Goal: Transaction & Acquisition: Purchase product/service

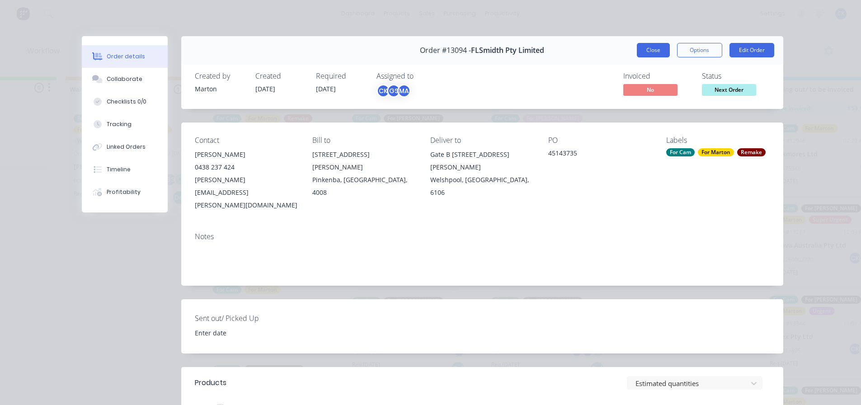
click at [641, 52] on button "Close" at bounding box center [653, 50] width 33 height 14
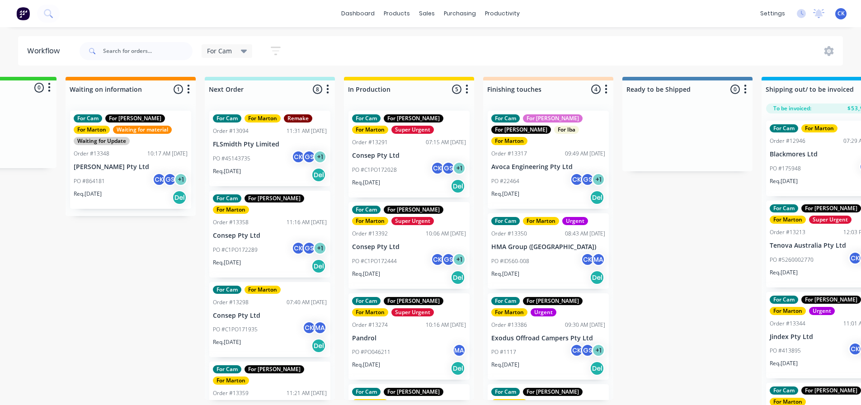
click at [409, 173] on div "PO #C1PO172028 CK GS + 1" at bounding box center [409, 169] width 114 height 17
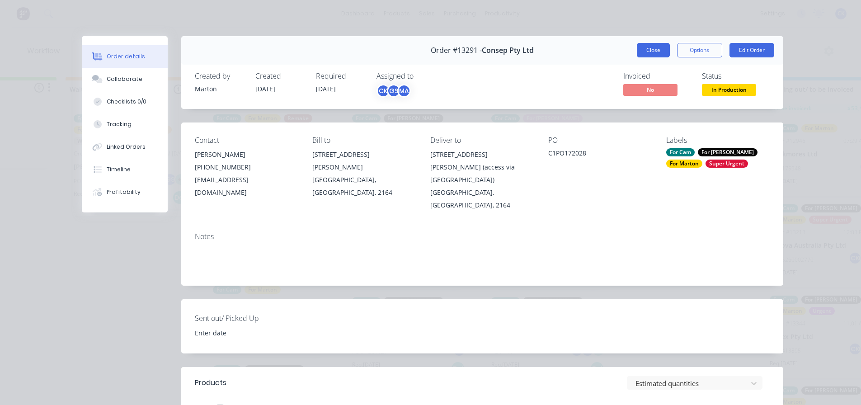
click at [661, 50] on button "Close" at bounding box center [653, 50] width 33 height 14
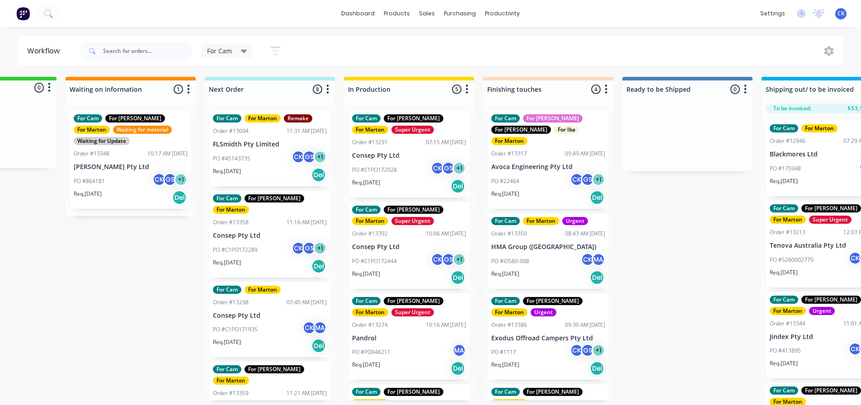
click at [399, 266] on div "PO #C1PO172444 CK GS + 1" at bounding box center [409, 261] width 114 height 17
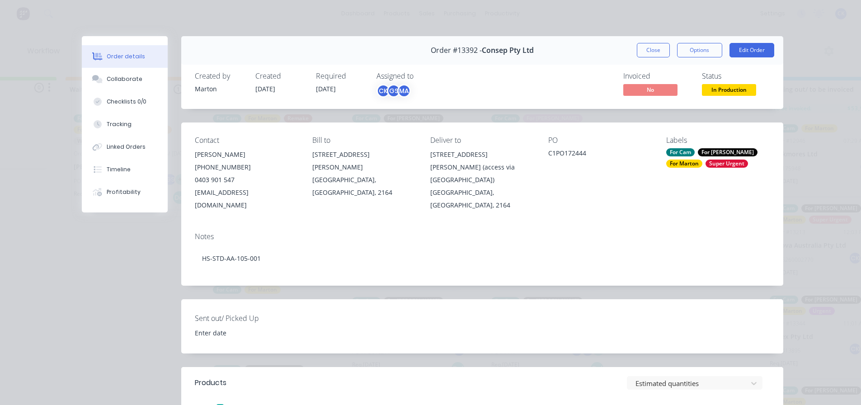
click at [640, 55] on button "Close" at bounding box center [653, 50] width 33 height 14
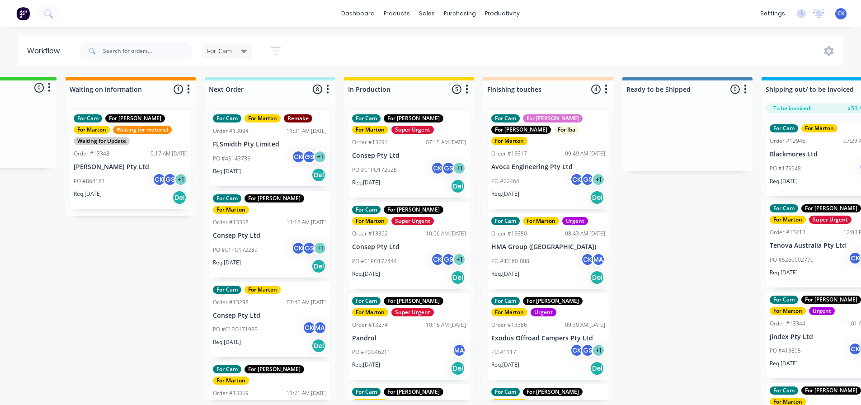
click at [278, 259] on div "Req. 20/10/25 Del" at bounding box center [270, 266] width 114 height 15
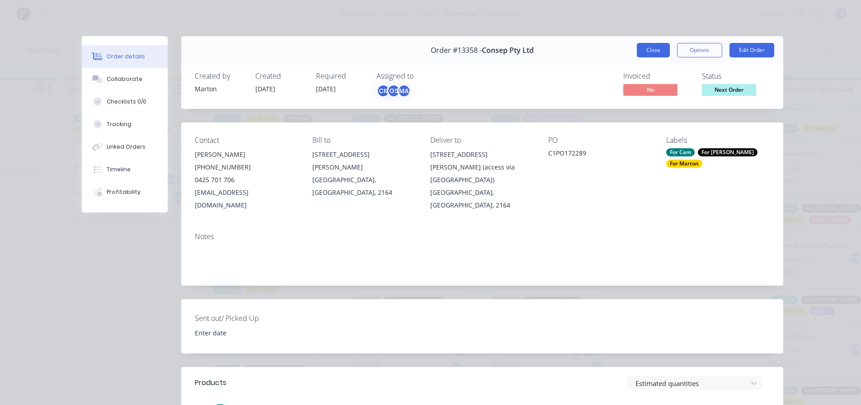
click at [637, 53] on button "Close" at bounding box center [653, 50] width 33 height 14
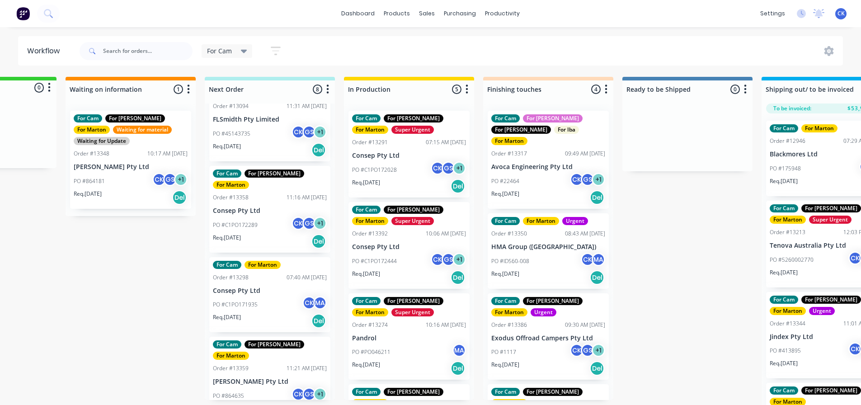
scroll to position [45, 0]
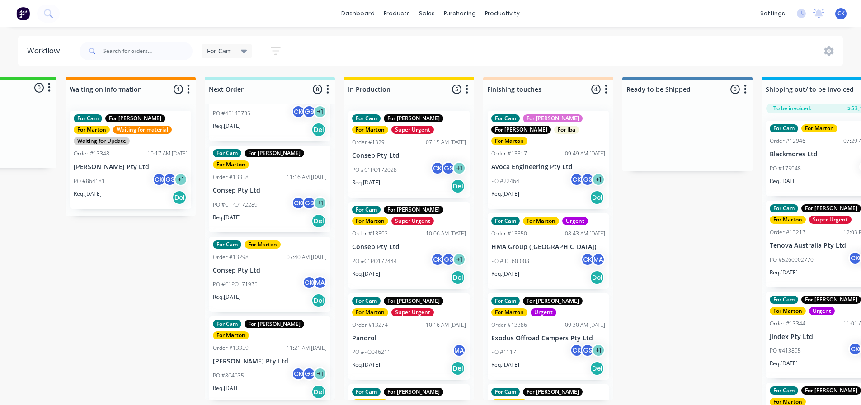
click at [262, 278] on div "PO #C1PO171935 CK MA" at bounding box center [270, 284] width 114 height 17
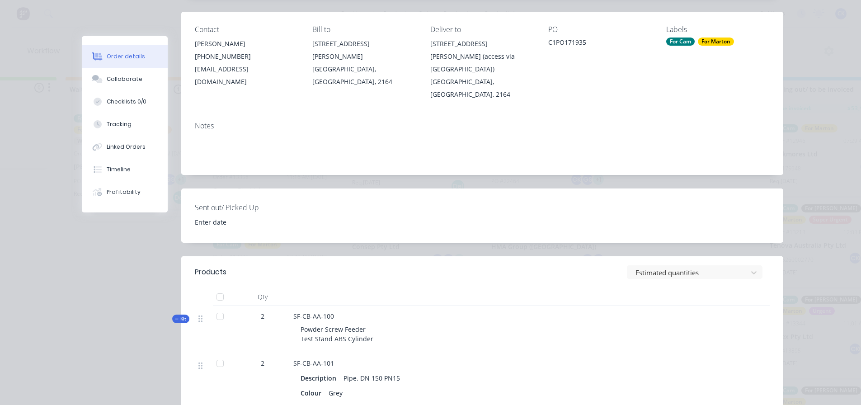
scroll to position [0, 0]
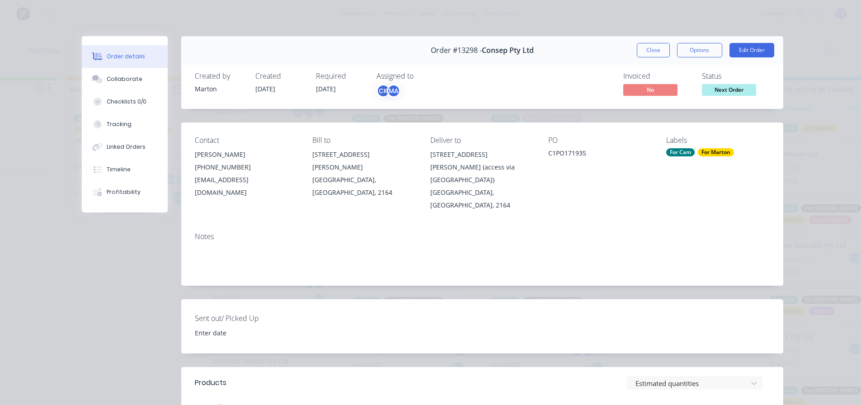
click at [655, 51] on button "Close" at bounding box center [653, 50] width 33 height 14
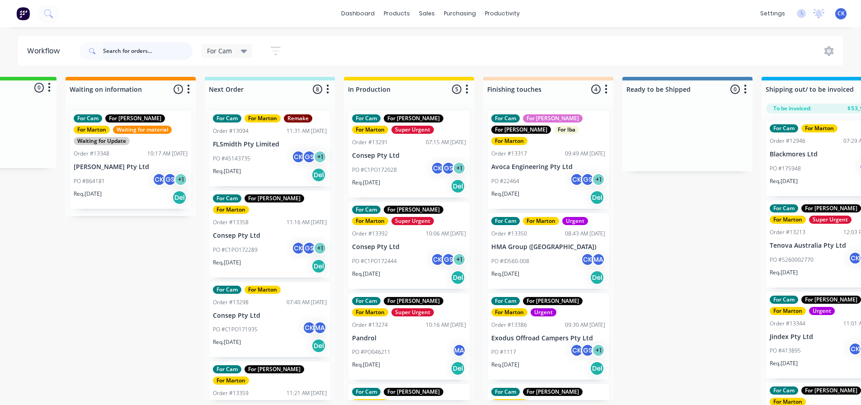
click at [127, 56] on input "text" at bounding box center [147, 51] width 89 height 18
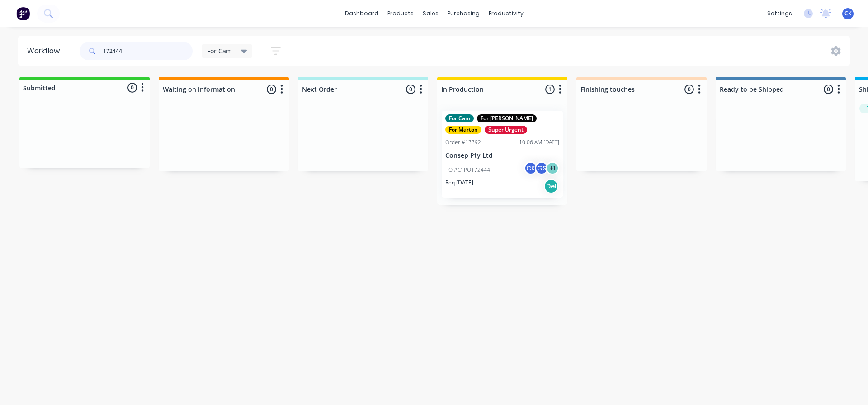
type input "172444"
click at [479, 190] on div "Req. 09/10/25 Del" at bounding box center [502, 186] width 114 height 15
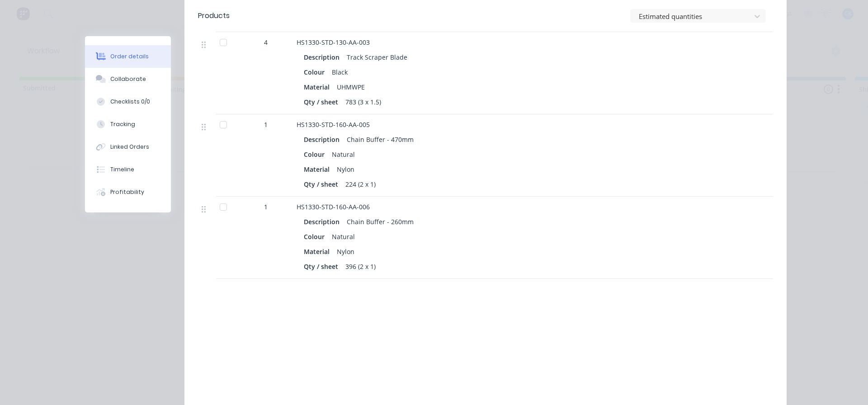
scroll to position [407, 0]
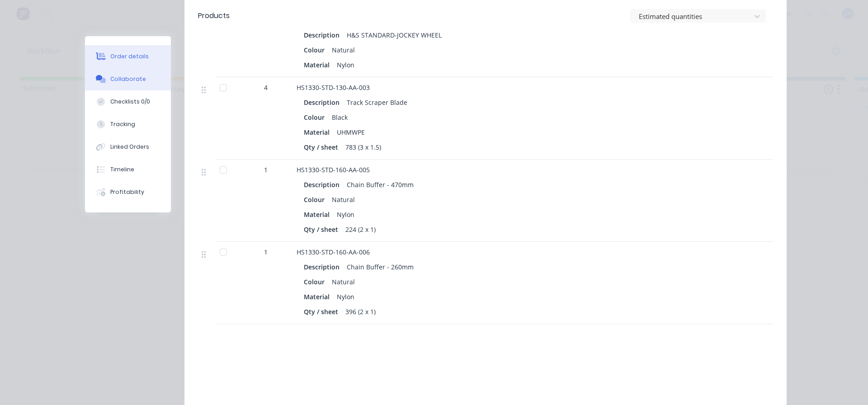
click at [130, 84] on button "Collaborate" at bounding box center [128, 79] width 86 height 23
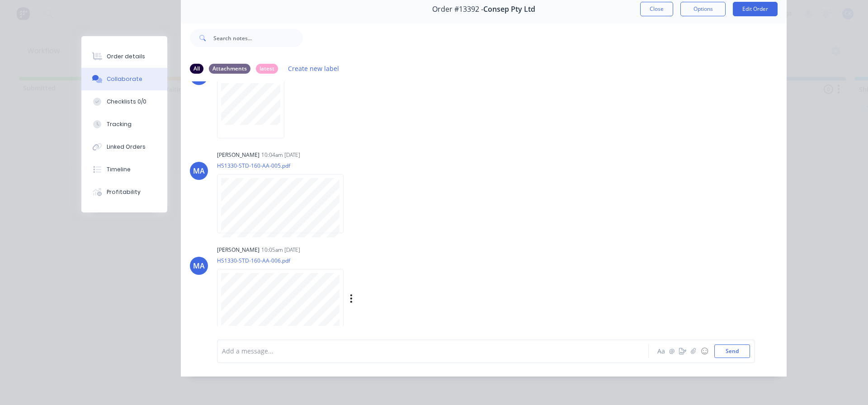
scroll to position [48, 0]
click at [133, 60] on div "Order details" at bounding box center [126, 56] width 38 height 8
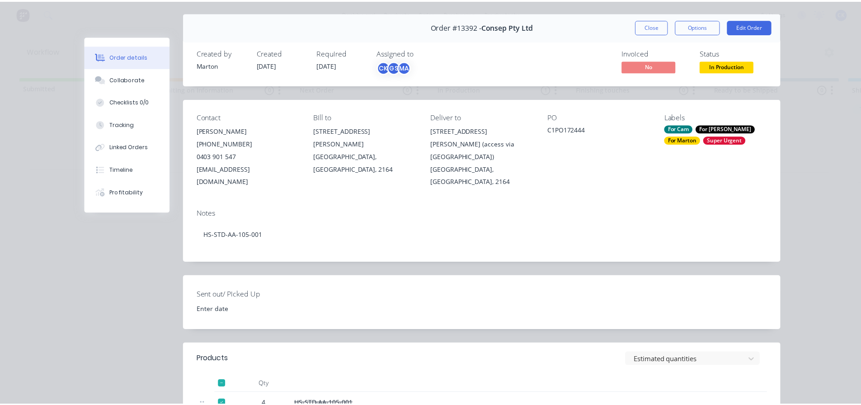
scroll to position [0, 0]
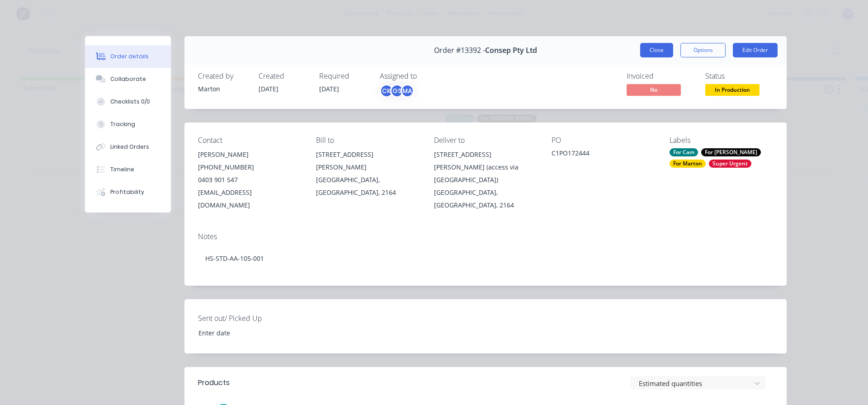
click at [661, 51] on button "Close" at bounding box center [656, 50] width 33 height 14
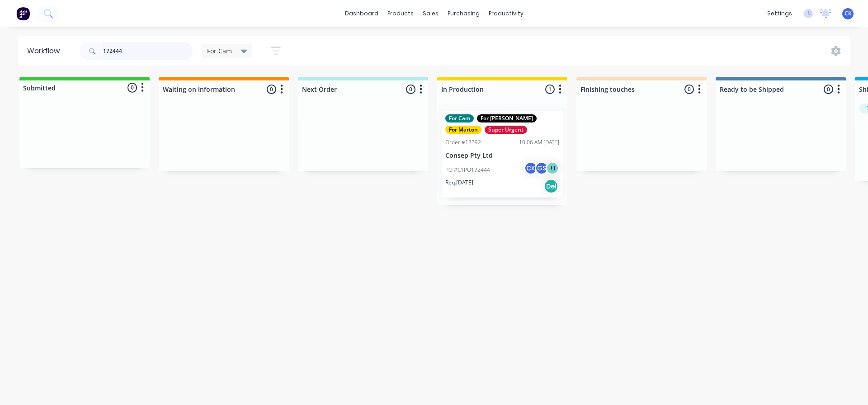
drag, startPoint x: 157, startPoint y: 51, endPoint x: -14, endPoint y: 54, distance: 170.4
click at [0, 54] on html "dashboard products sales purchasing productivity dashboard products Product Cat…" at bounding box center [434, 175] width 868 height 351
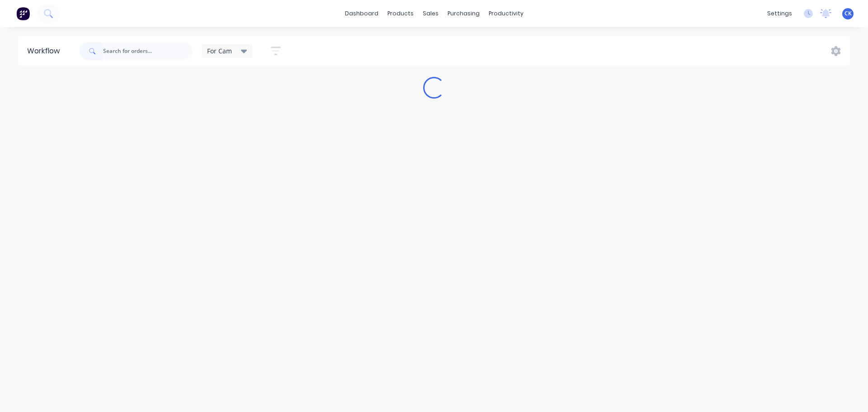
click at [364, 61] on div "For Cam Save new view None edit For Cam (Default) edit For Gary edit Marton edi…" at bounding box center [464, 51] width 772 height 27
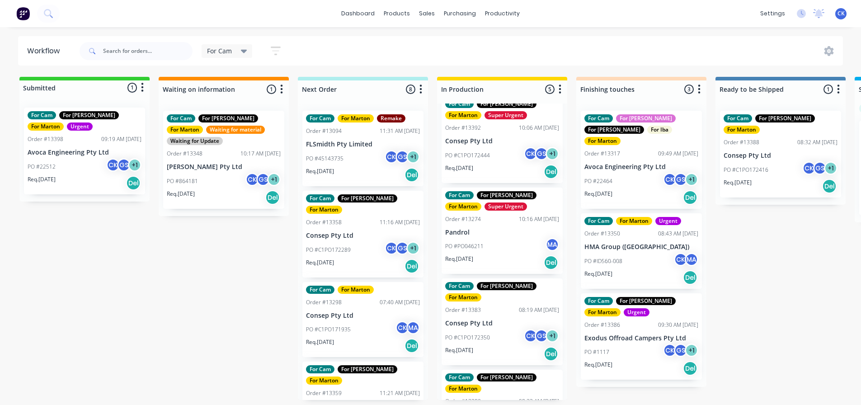
scroll to position [140, 0]
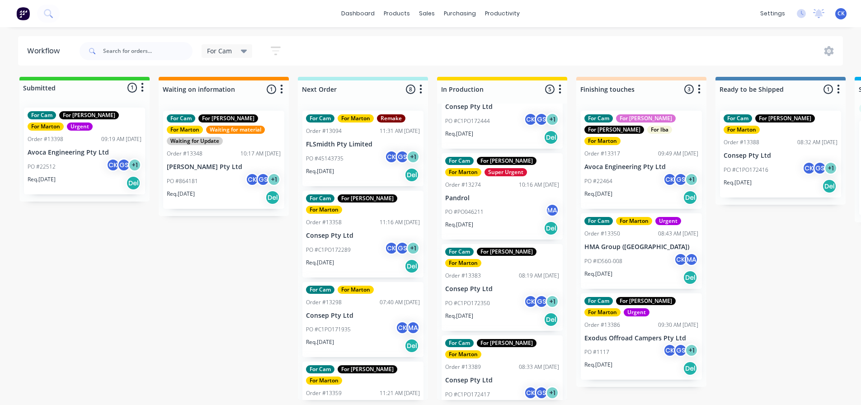
click at [498, 295] on div "PO #C1PO172350 CK GS + 1" at bounding box center [502, 303] width 114 height 17
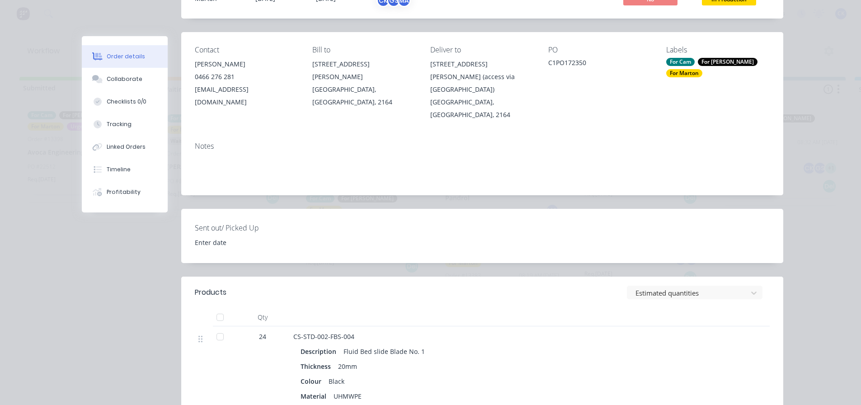
scroll to position [0, 0]
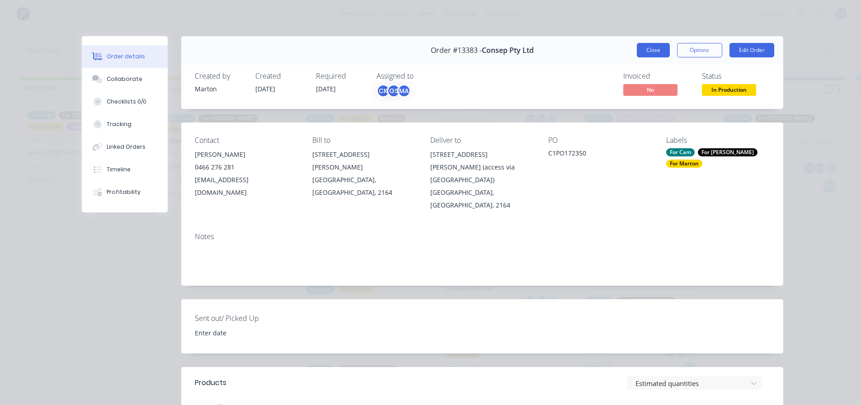
click at [639, 54] on button "Close" at bounding box center [653, 50] width 33 height 14
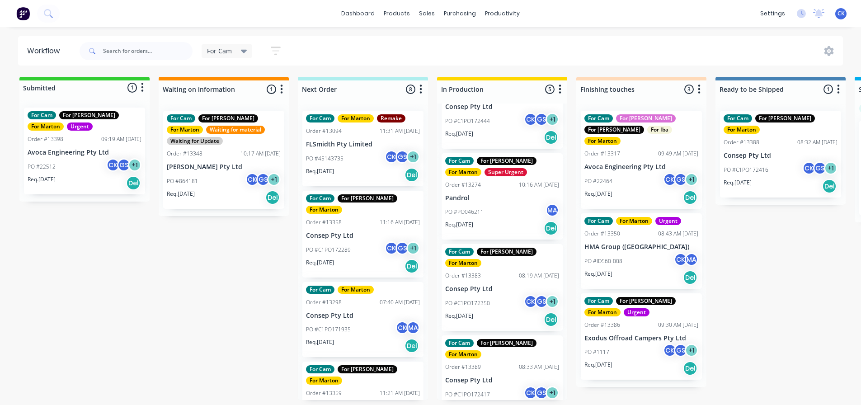
drag, startPoint x: 752, startPoint y: 279, endPoint x: 746, endPoint y: 287, distance: 10.3
click at [752, 279] on div "Submitted 1 Status colour #32CD32 hex #32CD32 Save Cancel Summaries Total order…" at bounding box center [615, 238] width 1245 height 323
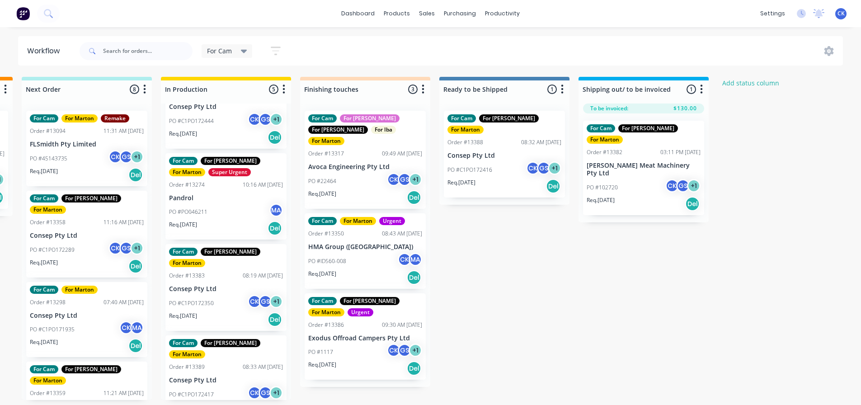
scroll to position [0, 303]
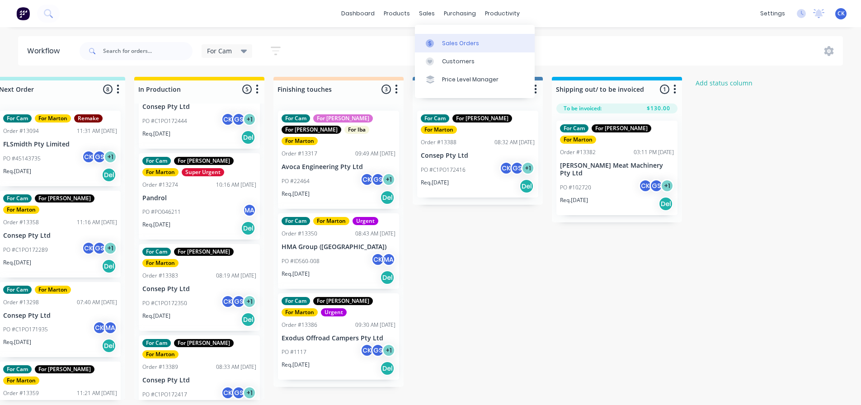
click at [433, 38] on link "Sales Orders" at bounding box center [475, 43] width 120 height 18
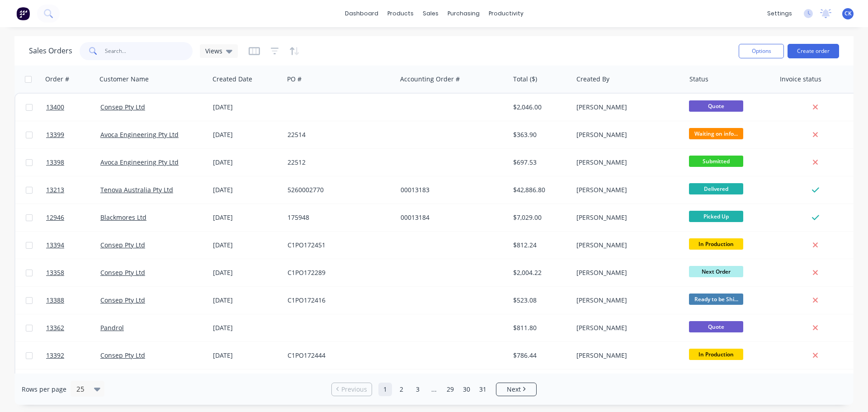
click at [151, 50] on input "text" at bounding box center [149, 51] width 88 height 18
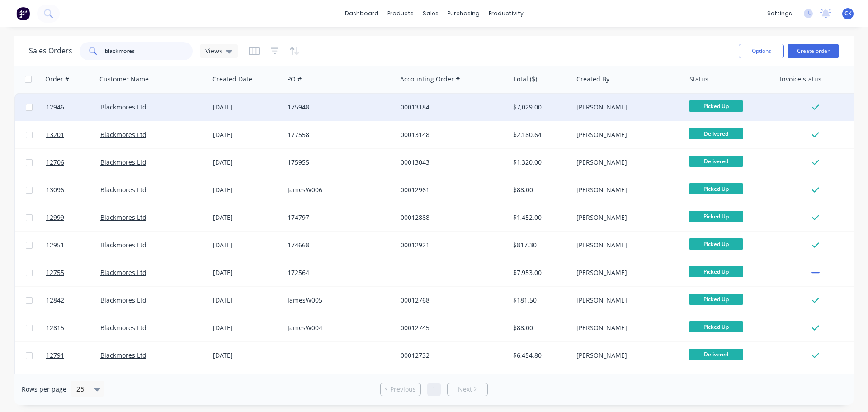
type input "blackmores"
click at [331, 109] on div "175948" at bounding box center [337, 107] width 100 height 9
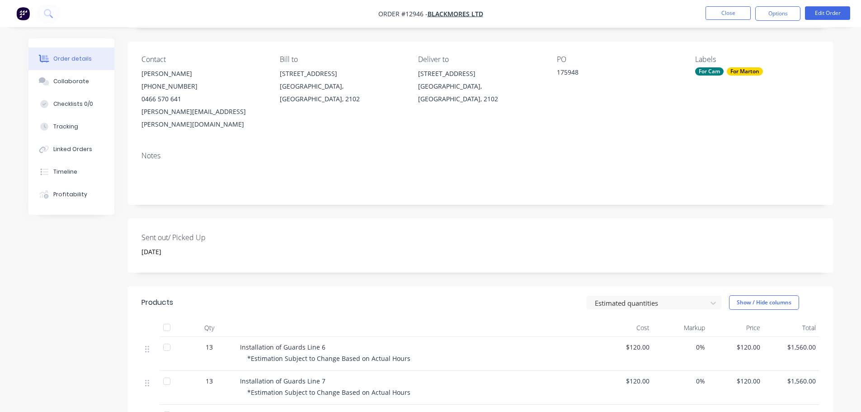
scroll to position [5, 0]
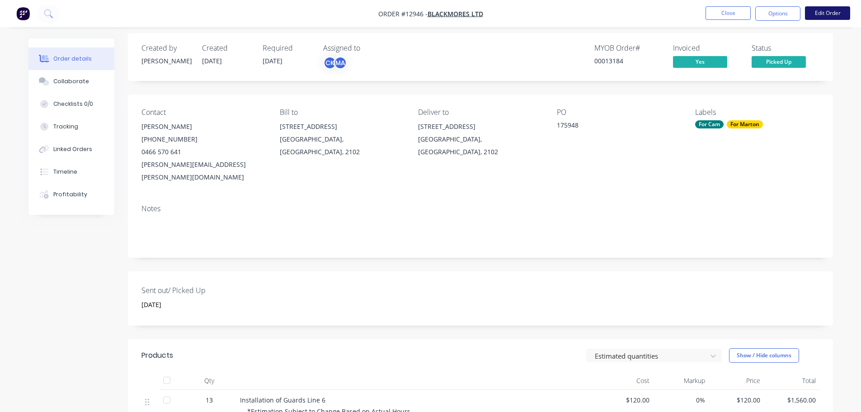
click at [828, 14] on button "Edit Order" at bounding box center [827, 13] width 45 height 14
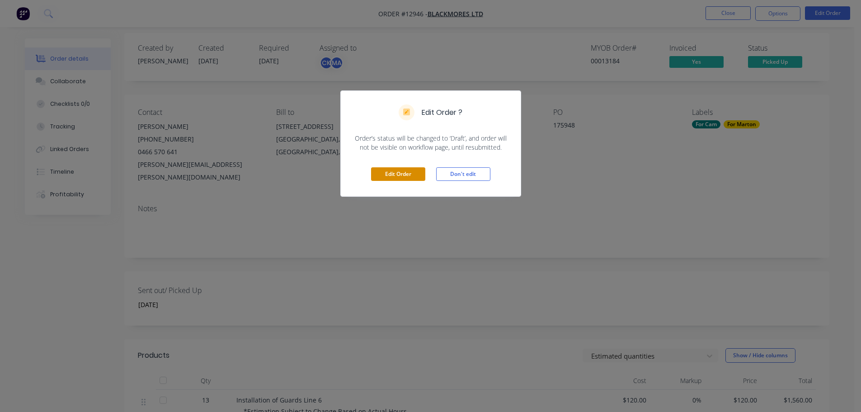
click at [415, 175] on button "Edit Order" at bounding box center [398, 174] width 54 height 14
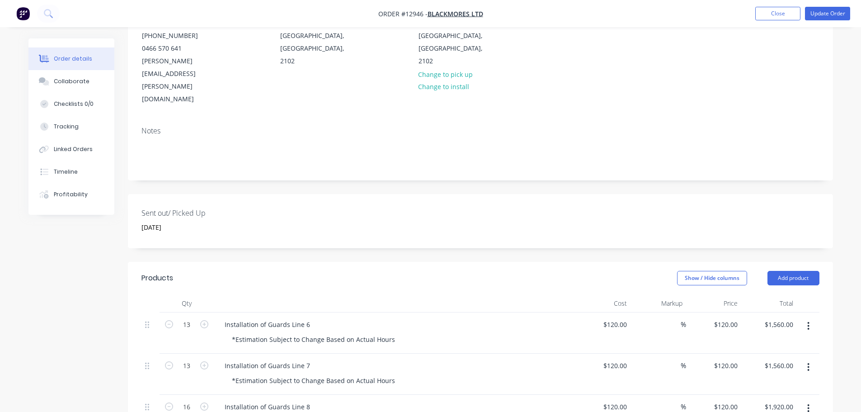
scroll to position [226, 0]
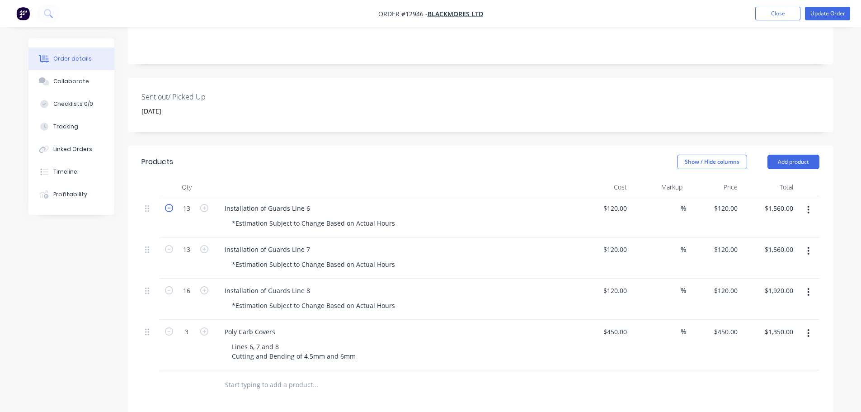
click at [166, 204] on icon "button" at bounding box center [169, 208] width 8 height 8
type input "12"
type input "$1,440.00"
click at [166, 245] on icon "button" at bounding box center [169, 249] width 8 height 8
type input "12"
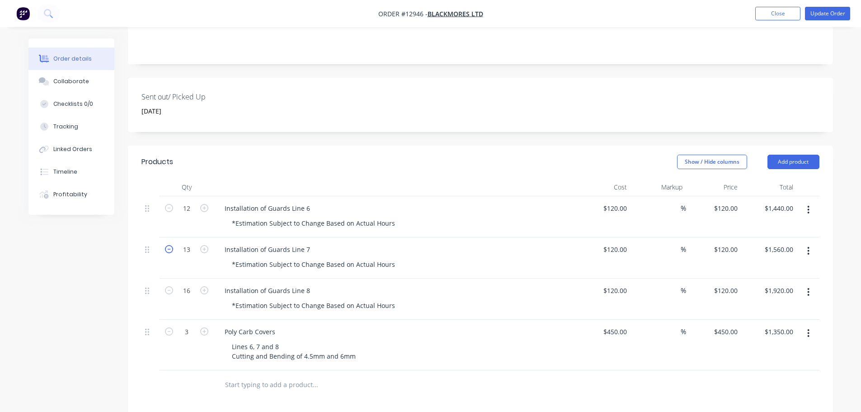
type input "$1,440.00"
click at [167, 286] on icon "button" at bounding box center [169, 290] width 8 height 8
type input "15"
type input "$1,800.00"
click at [167, 286] on icon "button" at bounding box center [169, 290] width 8 height 8
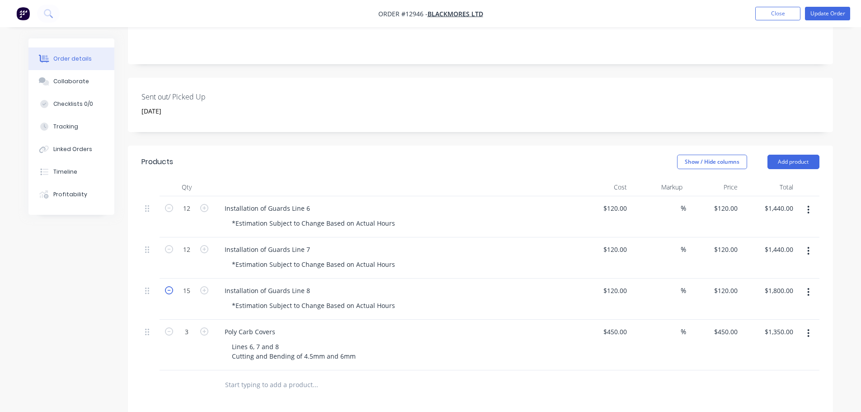
type input "14"
type input "$1,680.00"
click at [167, 286] on icon "button" at bounding box center [169, 290] width 8 height 8
type input "13"
type input "$1,560.00"
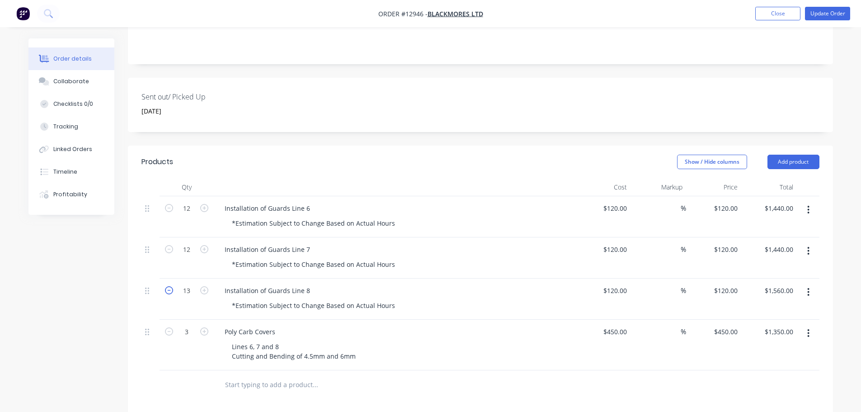
click at [167, 286] on icon "button" at bounding box center [169, 290] width 8 height 8
type input "12"
type input "$1,440.00"
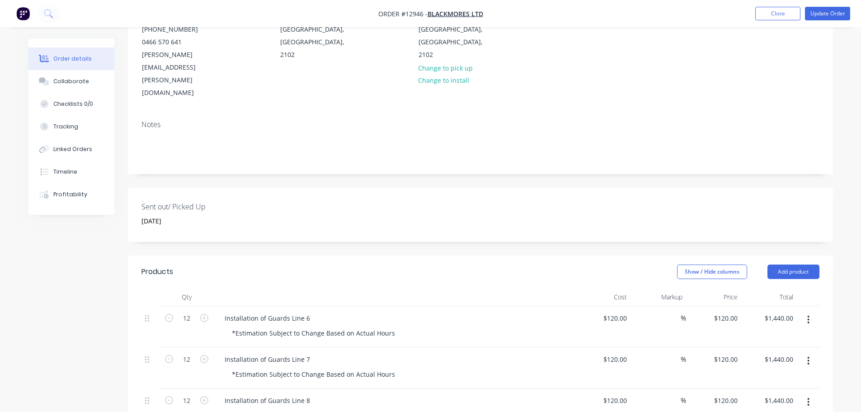
scroll to position [0, 0]
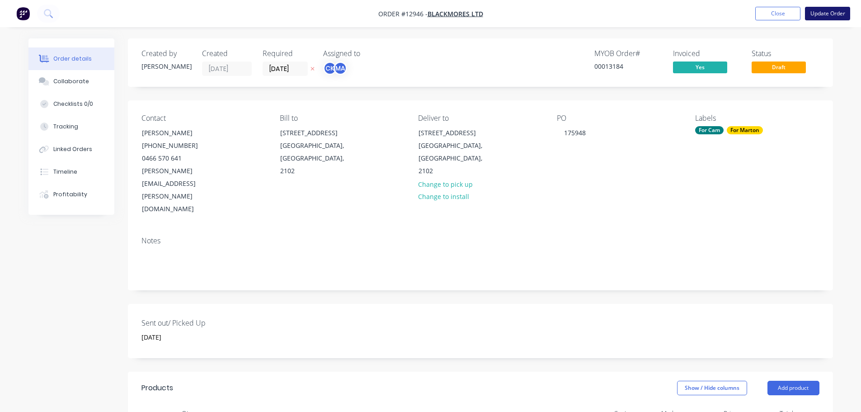
click at [814, 12] on button "Update Order" at bounding box center [827, 14] width 45 height 14
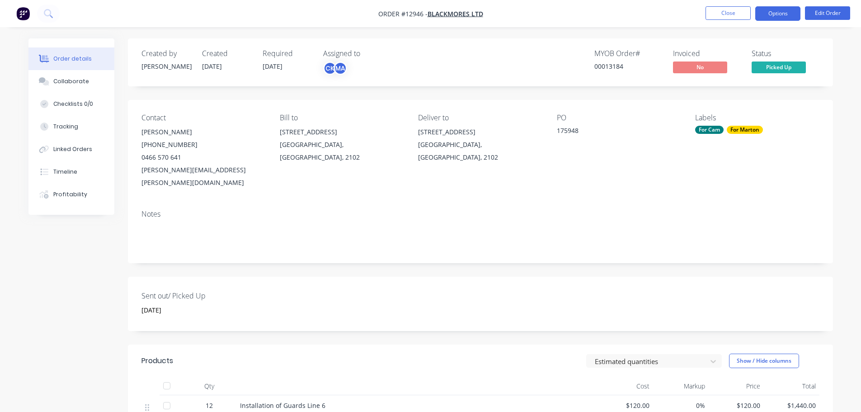
click at [784, 16] on button "Options" at bounding box center [777, 13] width 45 height 14
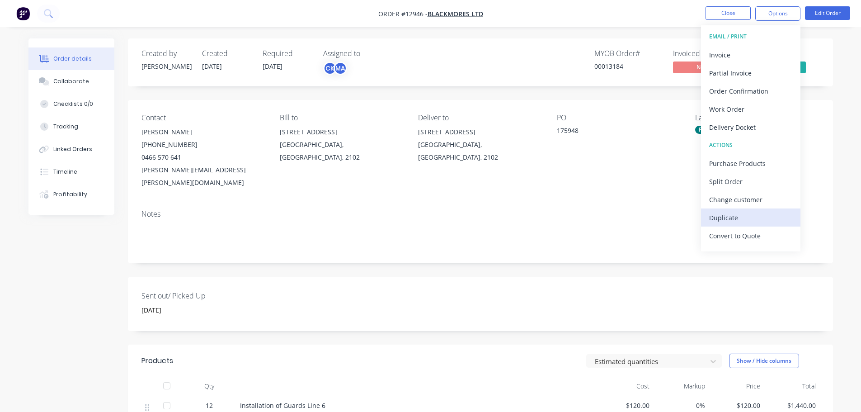
click at [737, 224] on div "Duplicate" at bounding box center [750, 217] width 83 height 13
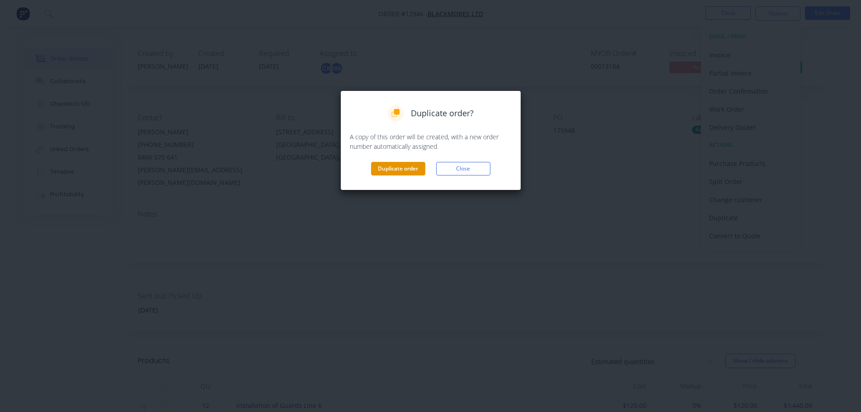
click at [407, 168] on button "Duplicate order" at bounding box center [398, 169] width 54 height 14
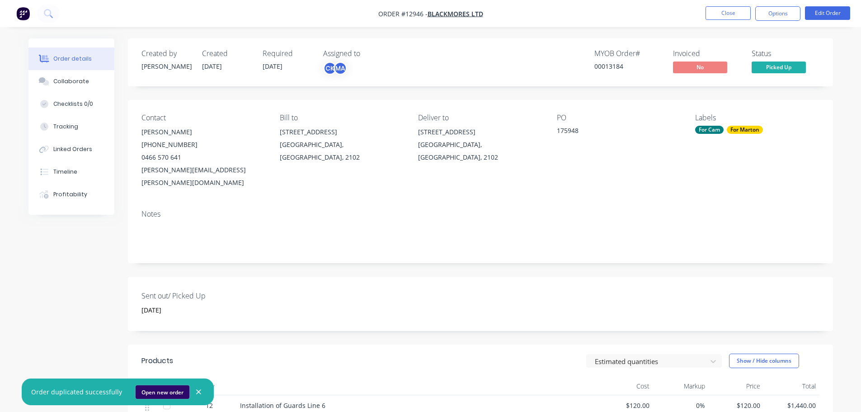
click at [158, 394] on button "Open new order" at bounding box center [163, 392] width 54 height 14
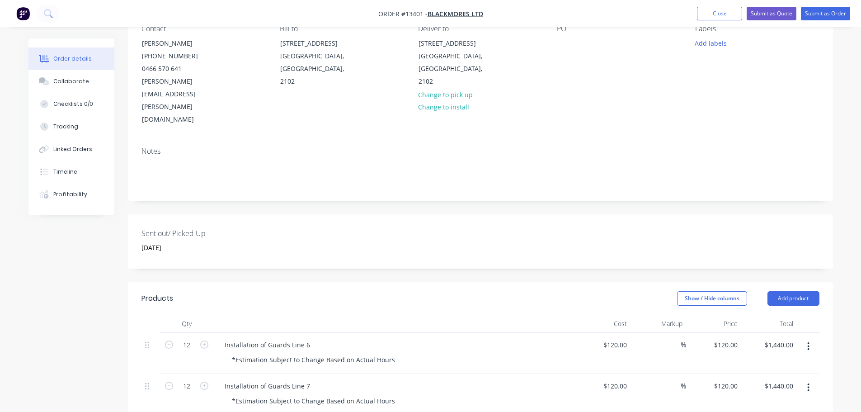
scroll to position [181, 0]
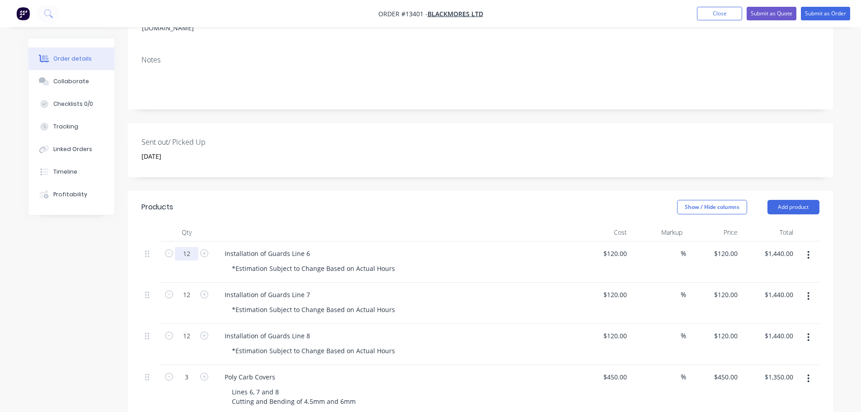
drag, startPoint x: 175, startPoint y: 217, endPoint x: 170, endPoint y: 216, distance: 5.5
click at [175, 247] on input "12" at bounding box center [187, 254] width 24 height 14
click at [169, 249] on icon "button" at bounding box center [169, 253] width 8 height 8
type input "11"
type input "$1,320.00"
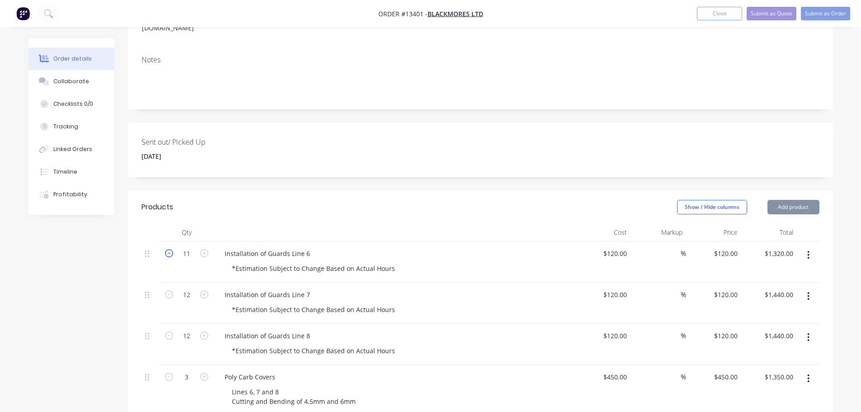
click at [169, 249] on icon "button" at bounding box center [169, 253] width 8 height 8
type input "10"
type input "$1,200.00"
click at [169, 249] on icon "button" at bounding box center [169, 253] width 8 height 8
type input "9"
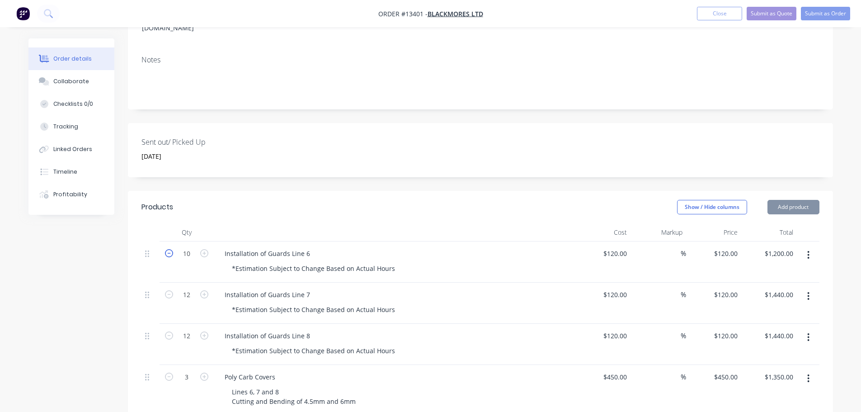
type input "$1,080.00"
click at [169, 249] on icon "button" at bounding box center [169, 253] width 8 height 8
type input "8"
type input "$960.00"
click at [169, 249] on icon "button" at bounding box center [169, 253] width 8 height 8
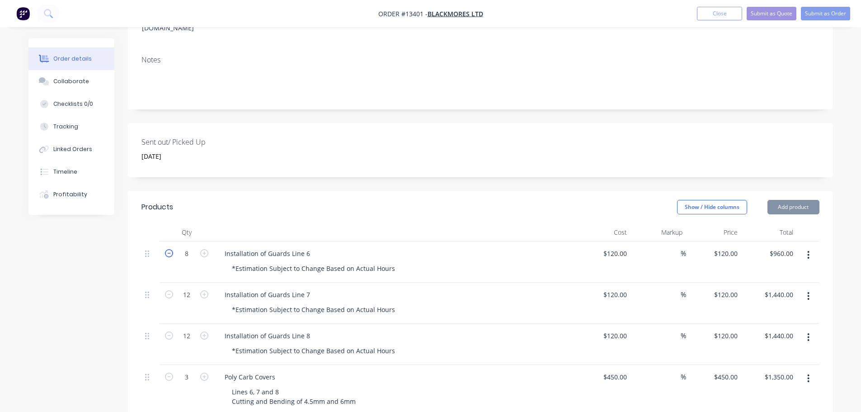
type input "7"
type input "$840.00"
click at [169, 249] on icon "button" at bounding box center [169, 253] width 8 height 8
type input "6"
type input "$720.00"
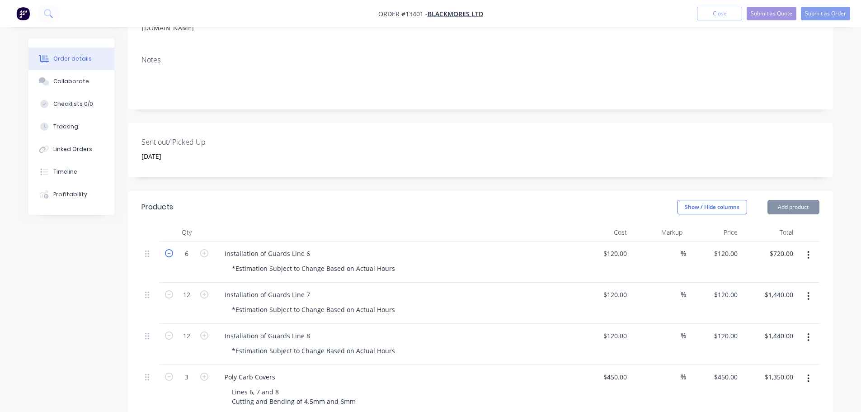
click at [170, 249] on icon "button" at bounding box center [169, 253] width 8 height 8
type input "5"
type input "$600.00"
click at [170, 249] on icon "button" at bounding box center [169, 253] width 8 height 8
type input "4"
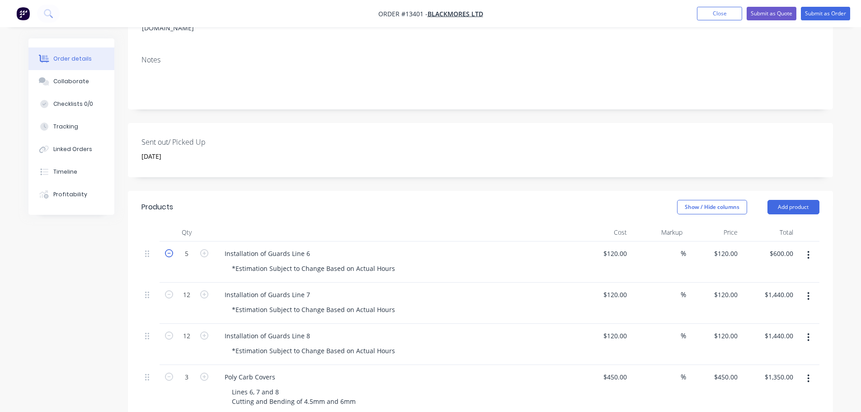
type input "$480.00"
click at [170, 249] on icon "button" at bounding box center [169, 253] width 8 height 8
type input "3"
type input "$360.00"
click at [170, 249] on icon "button" at bounding box center [169, 253] width 8 height 8
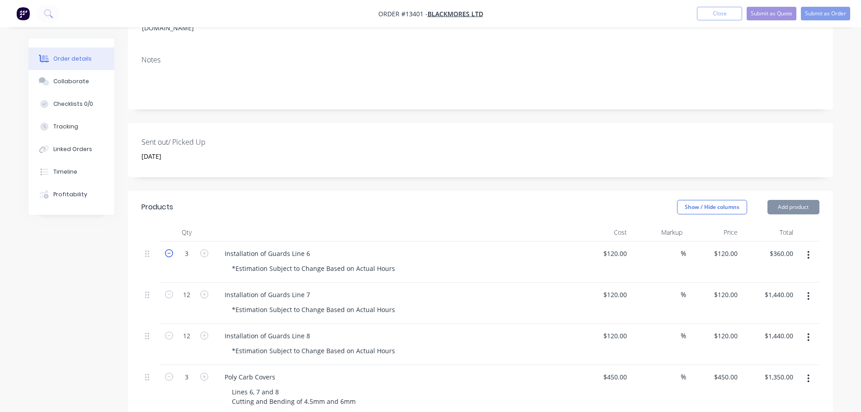
type input "2"
type input "$240.00"
click at [170, 249] on icon "button" at bounding box center [169, 253] width 8 height 8
type input "1"
type input "$120.00"
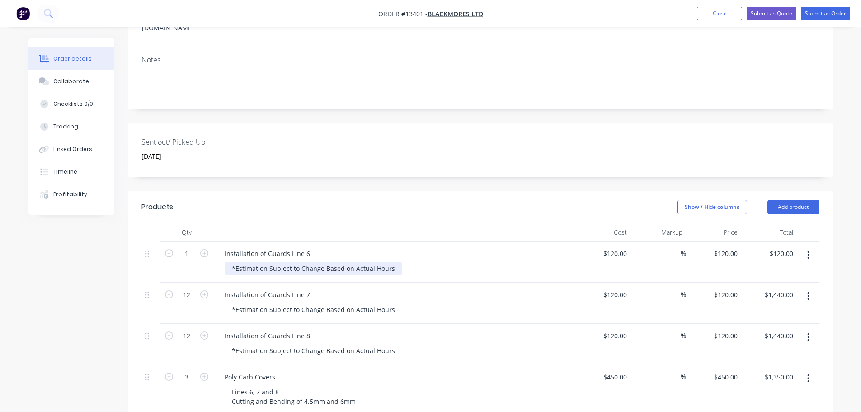
click at [231, 262] on div "*Estimation Subject to Change Based on Actual Hours" at bounding box center [314, 268] width 178 height 13
drag, startPoint x: 231, startPoint y: 233, endPoint x: 435, endPoint y: 231, distance: 204.3
click at [435, 262] on div "*Estimation Subject to Change Based on Actual Hours" at bounding box center [398, 268] width 347 height 13
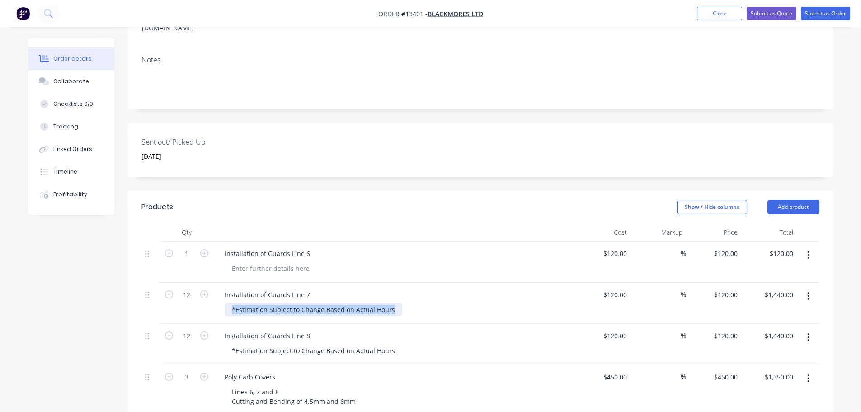
drag, startPoint x: 229, startPoint y: 271, endPoint x: 498, endPoint y: 271, distance: 268.9
click at [498, 303] on div "*Estimation Subject to Change Based on Actual Hours" at bounding box center [398, 309] width 347 height 13
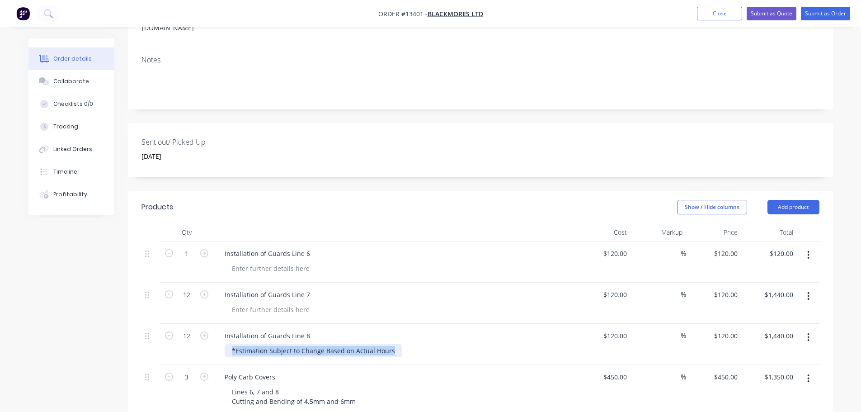
drag, startPoint x: 231, startPoint y: 311, endPoint x: 460, endPoint y: 311, distance: 229.6
click at [460, 344] on div "*Estimation Subject to Change Based on Actual Hours" at bounding box center [398, 350] width 347 height 13
click at [188, 288] on input "12" at bounding box center [187, 295] width 24 height 14
type input "1"
type input "$120.00"
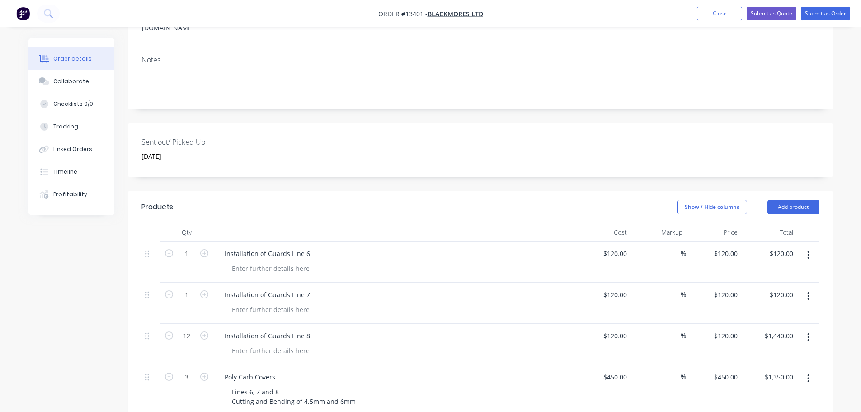
click at [145, 324] on div at bounding box center [150, 344] width 18 height 41
click at [185, 329] on input "12" at bounding box center [187, 336] width 24 height 14
type input "4"
type input "$480.00"
click at [89, 311] on div "Created by [PERSON_NAME] Created [DATE] Required [DATE] Assigned to Add team me…" at bounding box center [430, 267] width 805 height 818
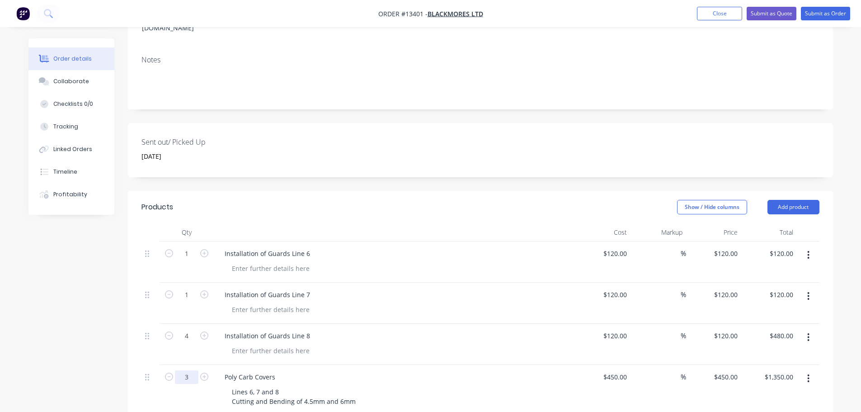
click at [189, 370] on input "3" at bounding box center [187, 377] width 24 height 14
type input "0"
type input "$0.00"
click at [101, 319] on div "Created by [PERSON_NAME] Created [DATE] Required [DATE] Assigned to Add team me…" at bounding box center [430, 267] width 805 height 818
click at [808, 373] on icon "button" at bounding box center [808, 378] width 2 height 10
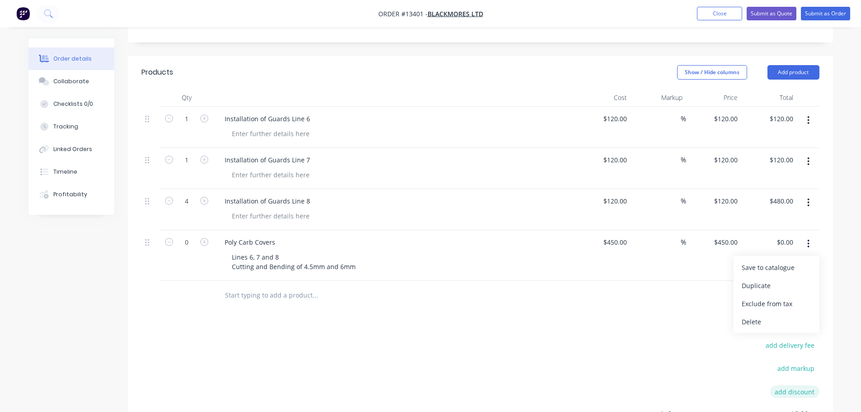
scroll to position [316, 0]
click at [791, 314] on div "Delete" at bounding box center [777, 320] width 70 height 13
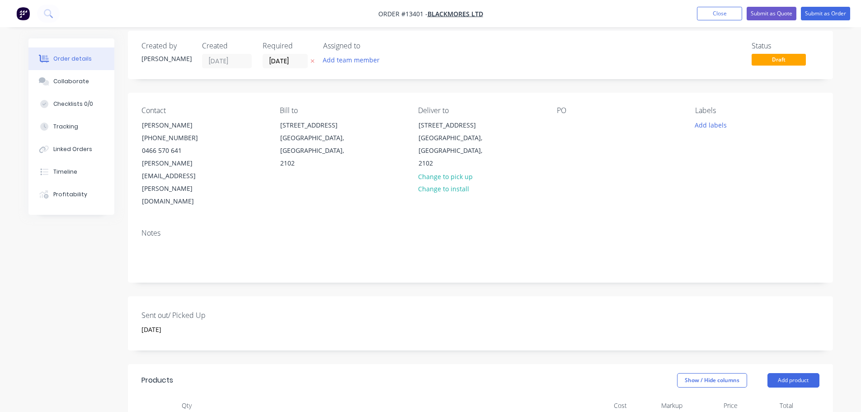
scroll to position [0, 0]
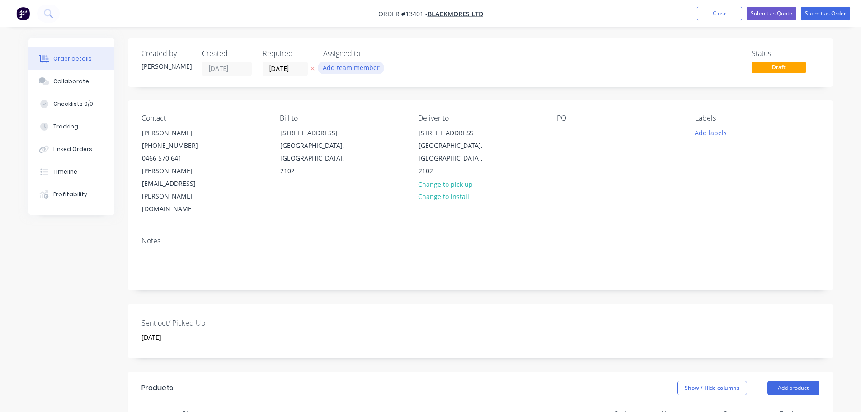
click at [338, 65] on button "Add team member" at bounding box center [351, 67] width 66 height 12
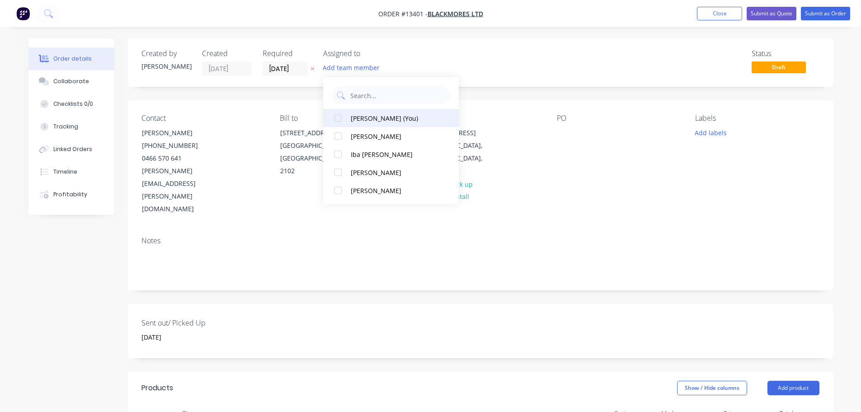
click at [360, 118] on div "[PERSON_NAME] (You)" at bounding box center [396, 117] width 90 height 9
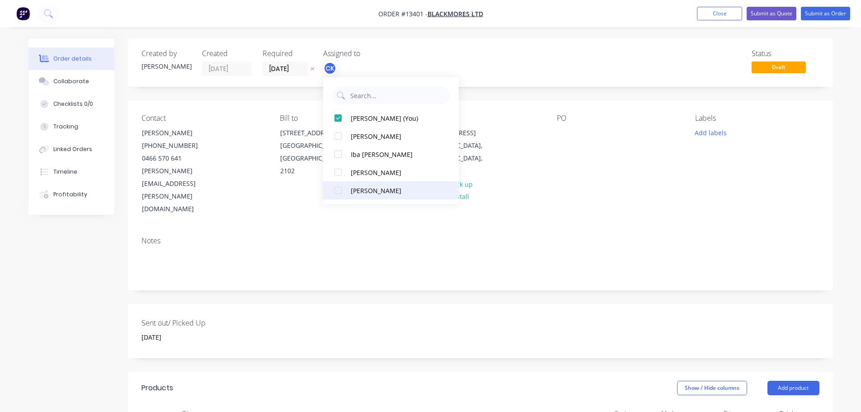
click at [354, 184] on button "[PERSON_NAME]" at bounding box center [391, 190] width 136 height 18
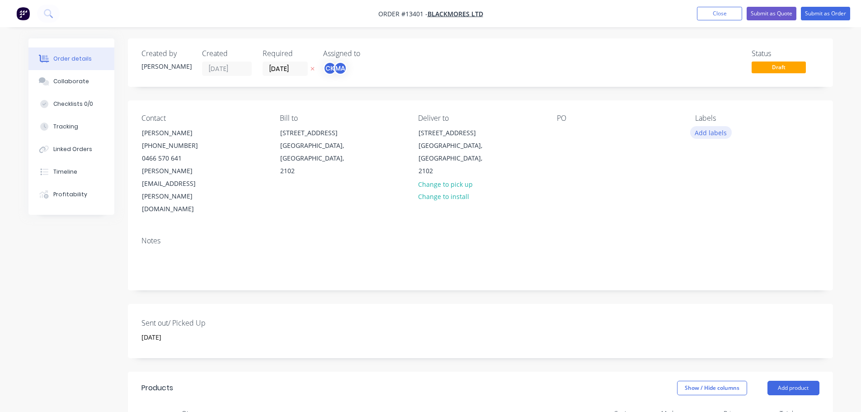
click at [719, 131] on button "Add labels" at bounding box center [711, 132] width 42 height 12
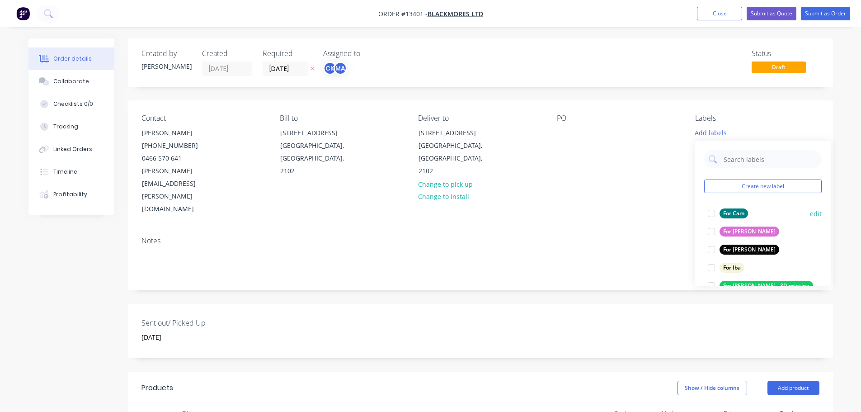
click at [715, 213] on div at bounding box center [711, 213] width 18 height 18
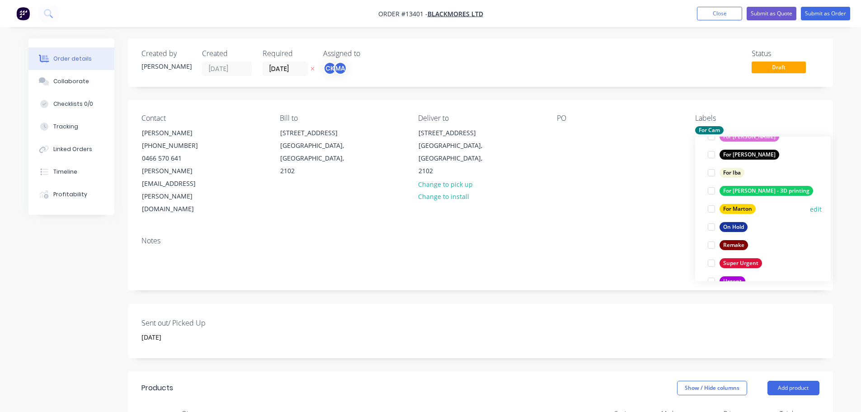
click at [711, 209] on div at bounding box center [711, 209] width 18 height 18
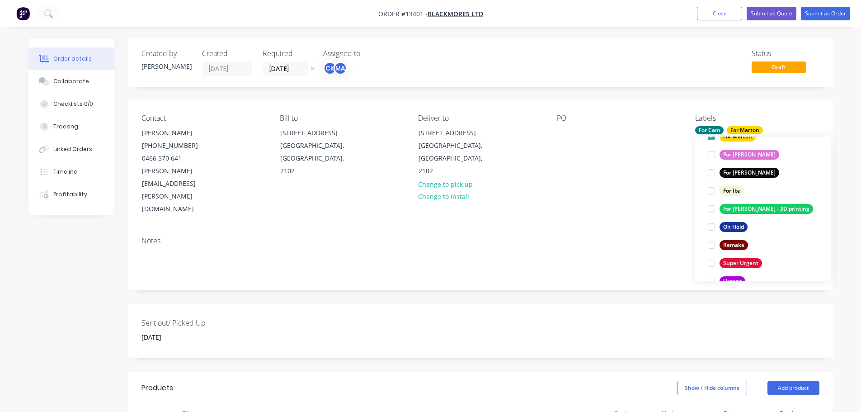
scroll to position [18, 0]
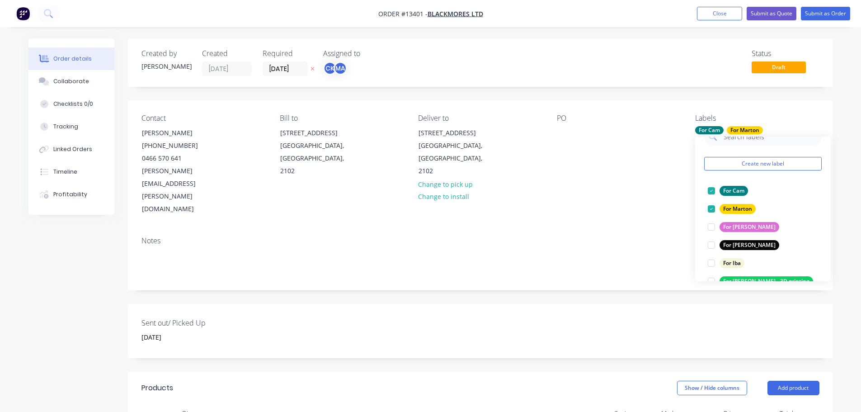
click at [579, 191] on div "Contact [PERSON_NAME] [PHONE_NUMBER] [PERSON_NAME][EMAIL_ADDRESS][PERSON_NAME][…" at bounding box center [480, 164] width 705 height 129
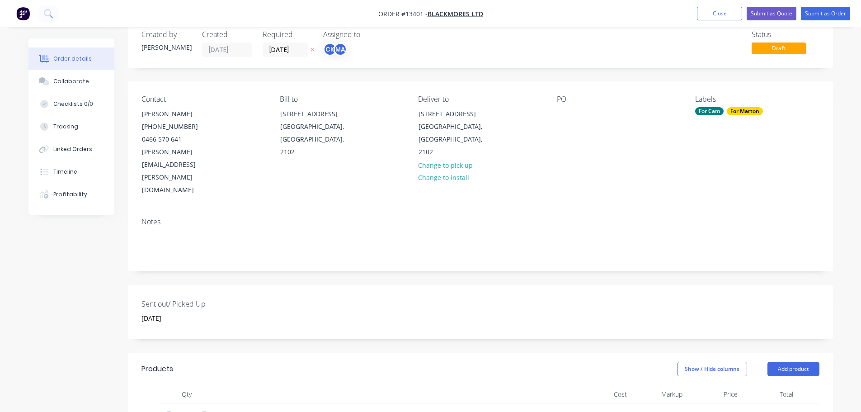
scroll to position [0, 0]
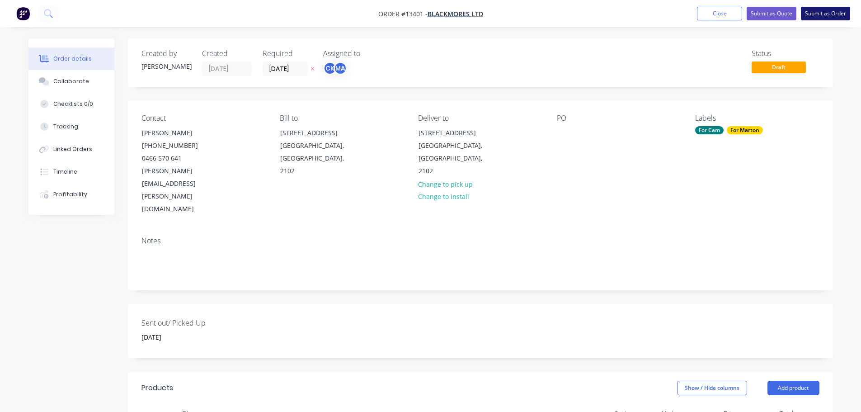
click at [834, 17] on button "Submit as Order" at bounding box center [825, 14] width 49 height 14
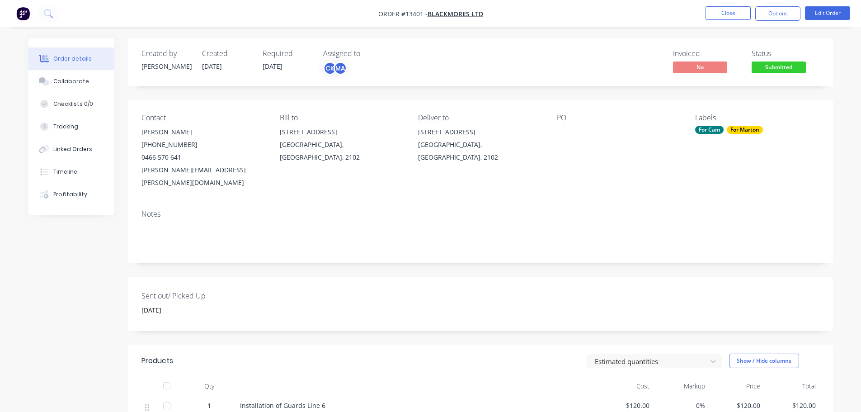
click at [798, 65] on span "Submitted" at bounding box center [779, 66] width 54 height 11
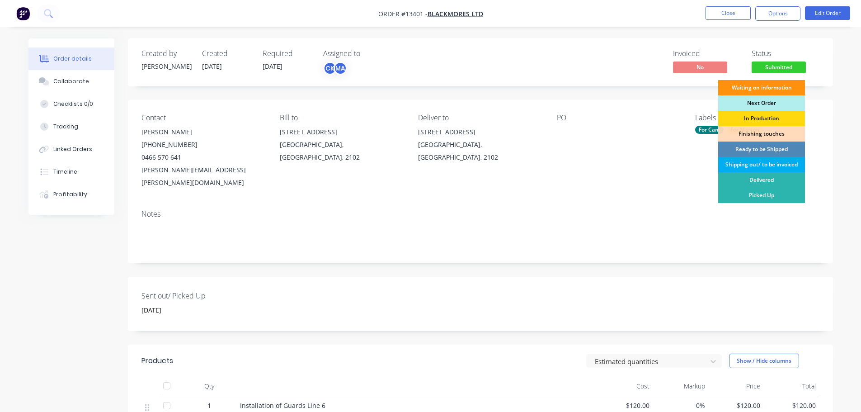
click at [745, 165] on div "Shipping out/ to be invoiced" at bounding box center [761, 164] width 87 height 15
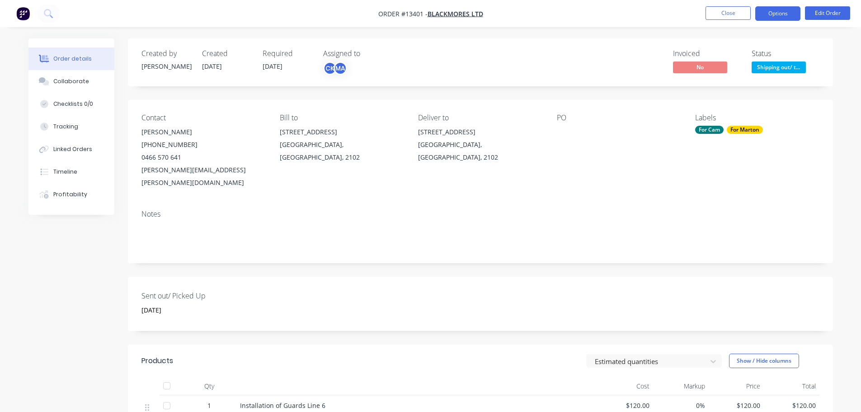
click at [791, 11] on button "Options" at bounding box center [777, 13] width 45 height 14
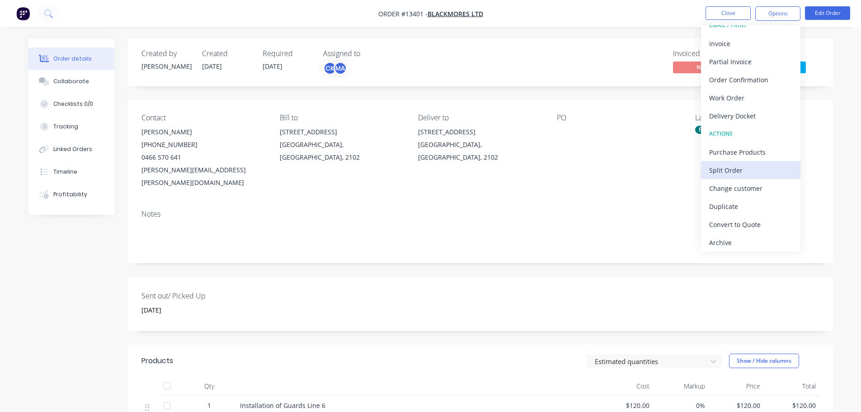
scroll to position [14, 0]
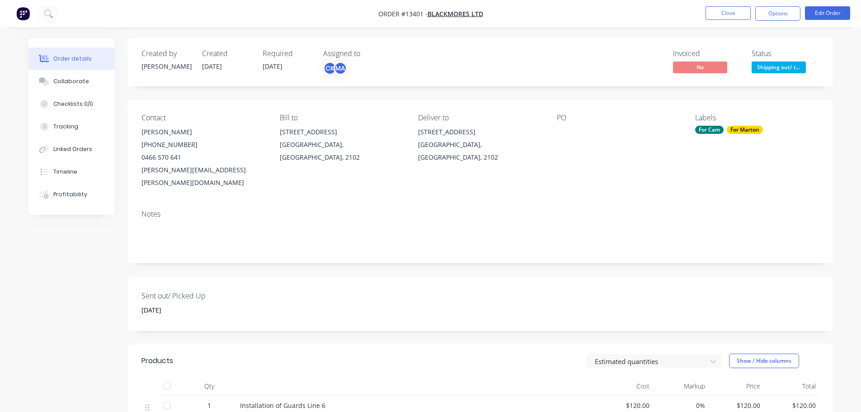
click at [661, 210] on div "Notes" at bounding box center [480, 214] width 678 height 9
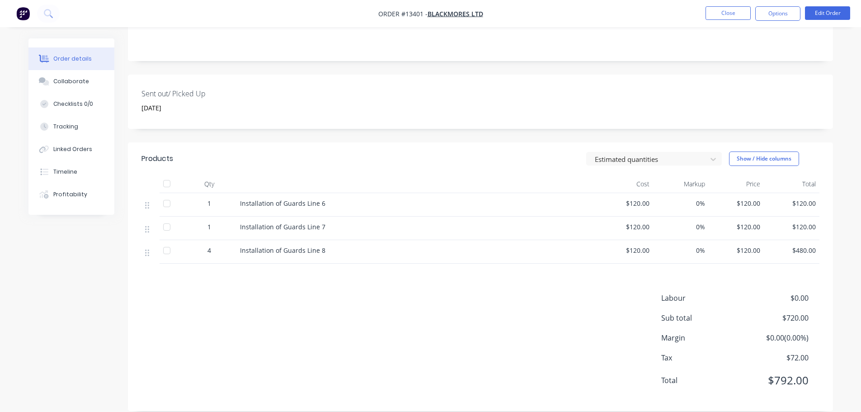
scroll to position [0, 0]
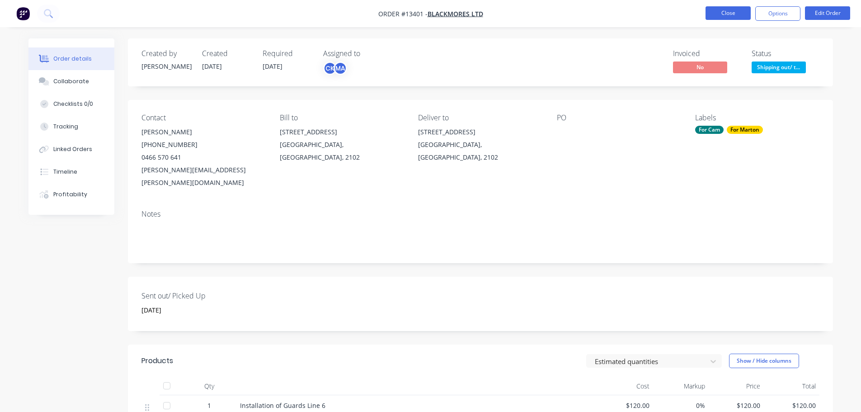
click at [718, 18] on button "Close" at bounding box center [728, 13] width 45 height 14
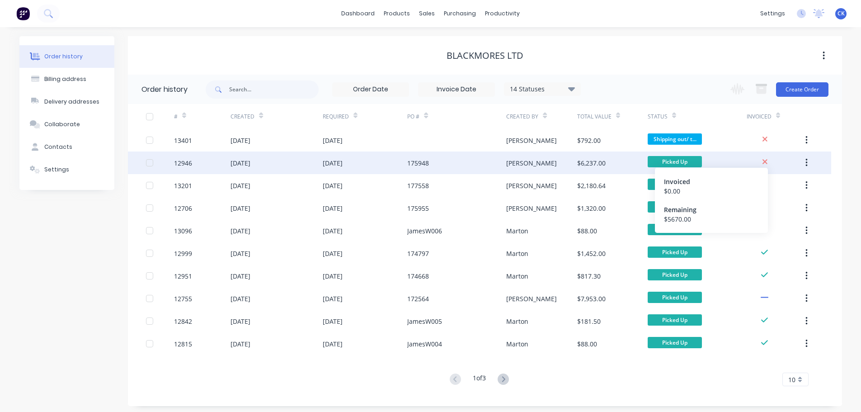
click at [762, 163] on icon at bounding box center [765, 162] width 6 height 8
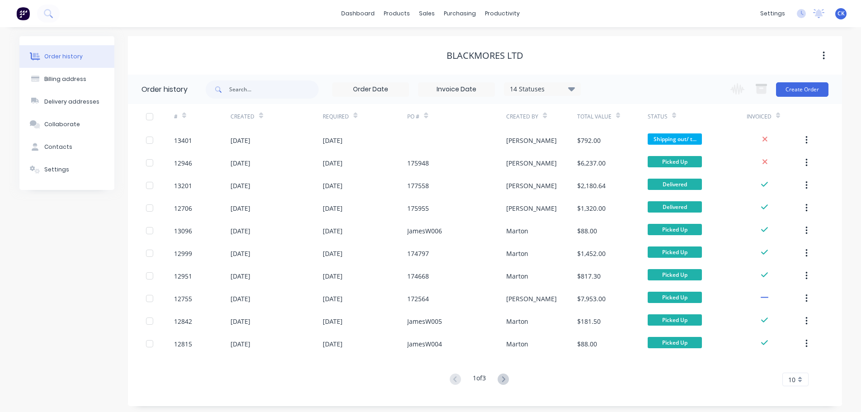
click at [620, 59] on div "Blackmores Ltd" at bounding box center [485, 55] width 714 height 11
